Goal: Transaction & Acquisition: Purchase product/service

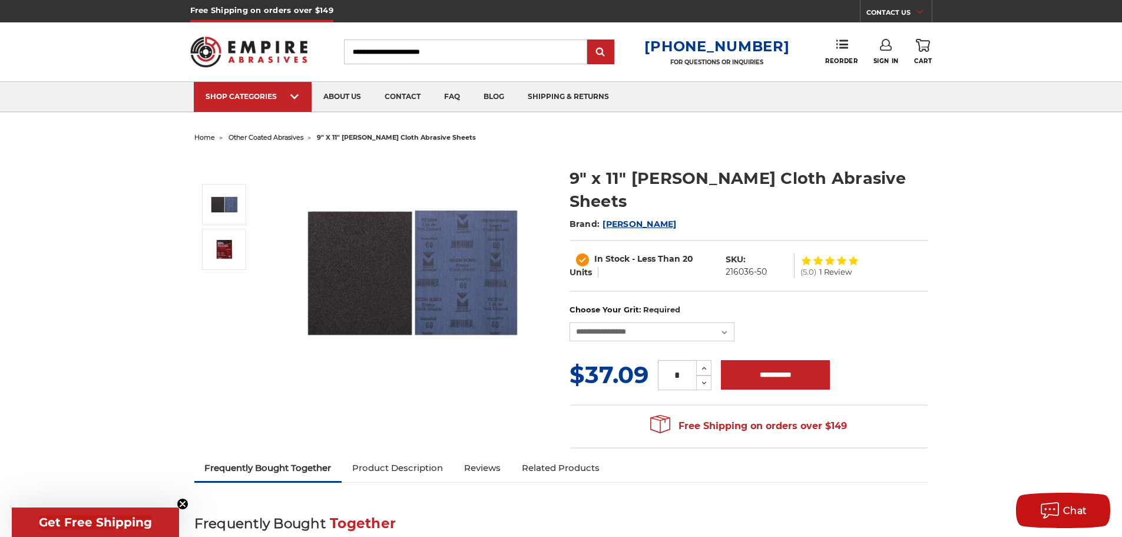
click at [468, 288] on img at bounding box center [413, 272] width 236 height 236
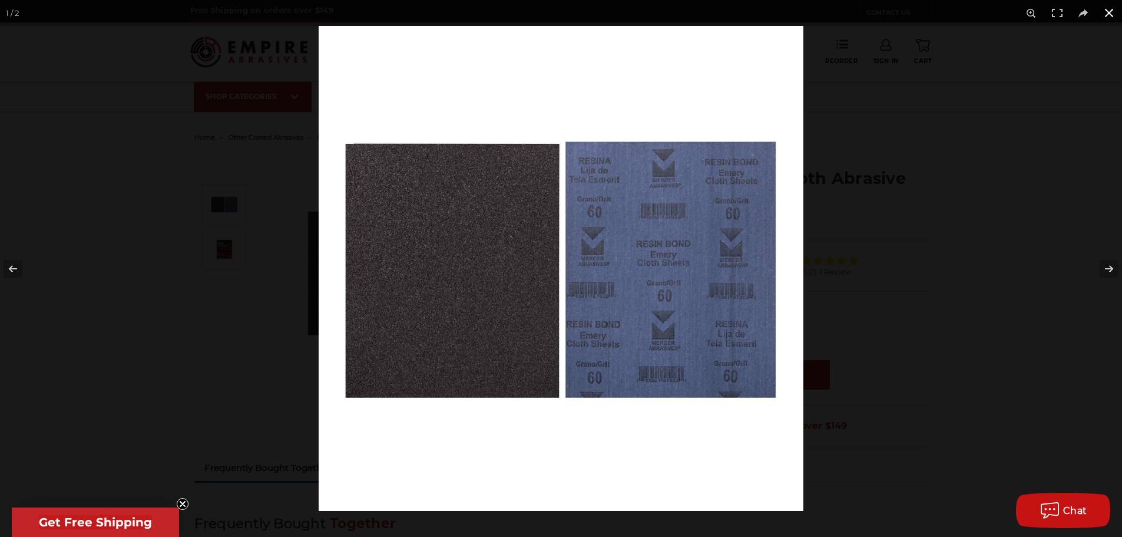
click at [1104, 12] on button at bounding box center [1109, 13] width 26 height 26
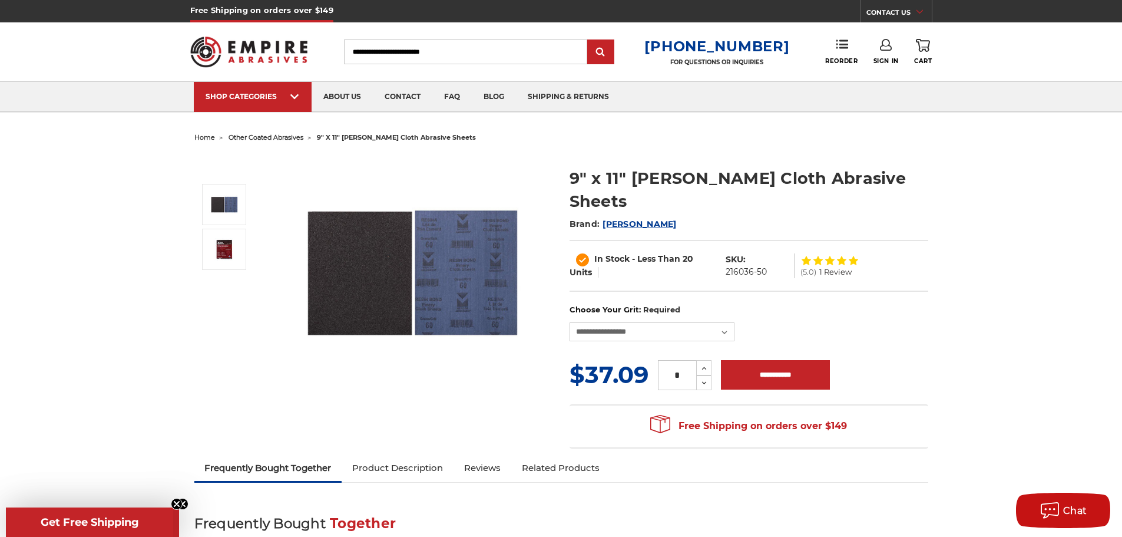
click at [458, 270] on img at bounding box center [413, 272] width 236 height 236
